Goal: Contribute content

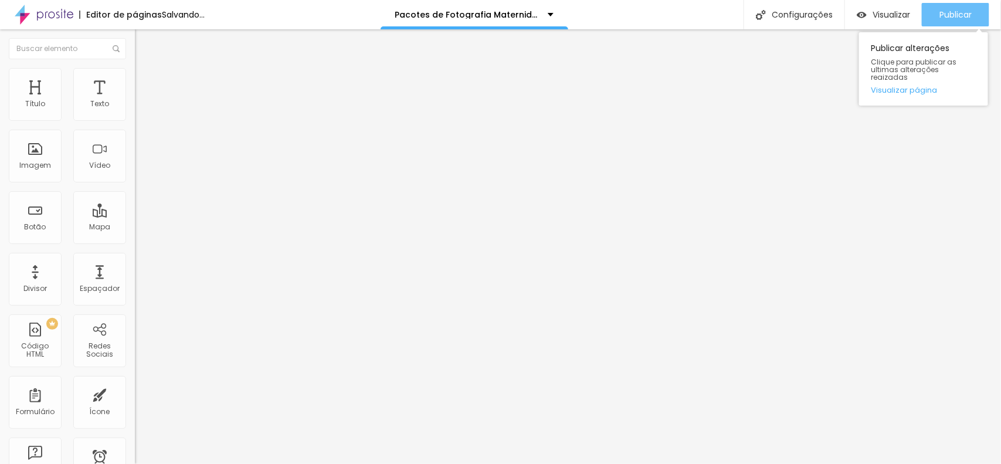
click at [957, 12] on span "Publicar" at bounding box center [955, 14] width 32 height 9
click at [945, 18] on span "Publicar" at bounding box center [955, 14] width 32 height 9
